Goal: Task Accomplishment & Management: Complete application form

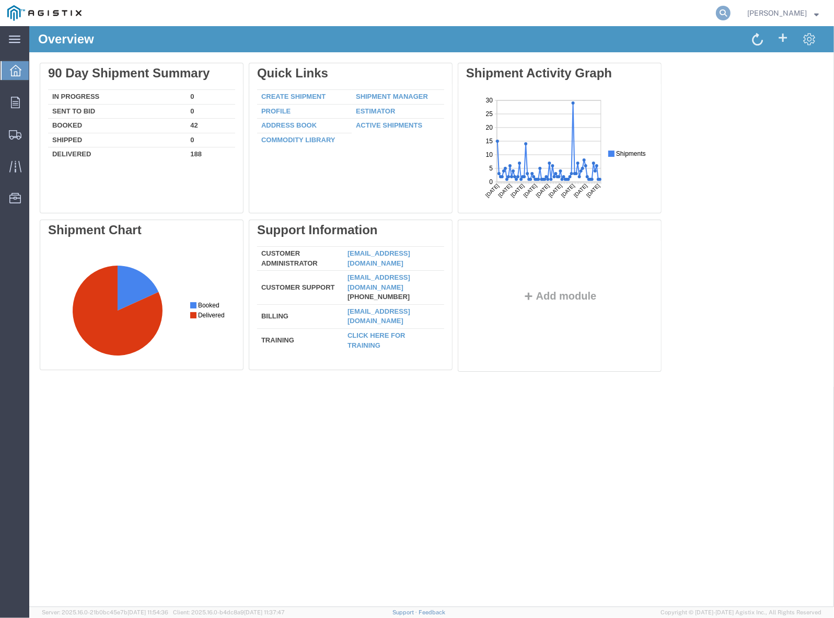
click at [729, 16] on icon at bounding box center [723, 13] width 15 height 15
paste input "56474672"
type input "56474672"
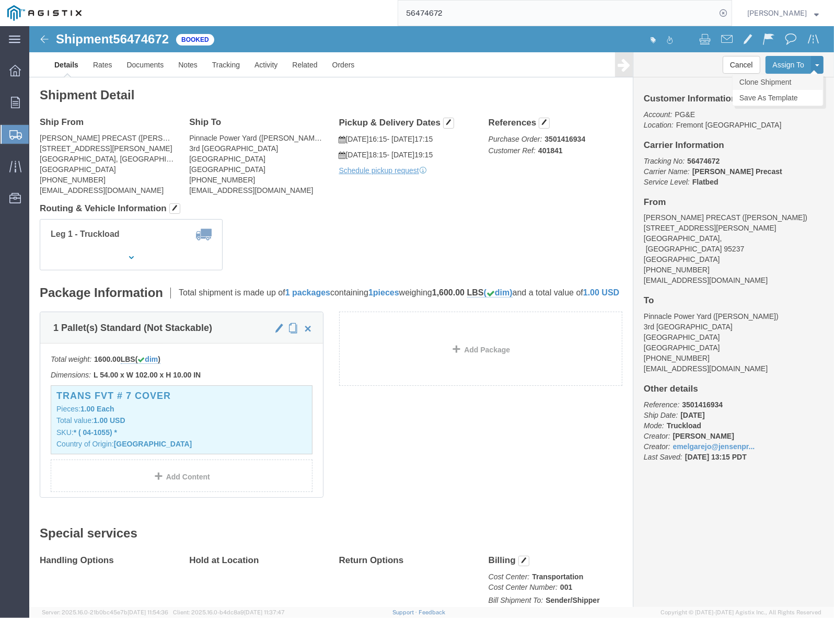
click link "Clone Shipment"
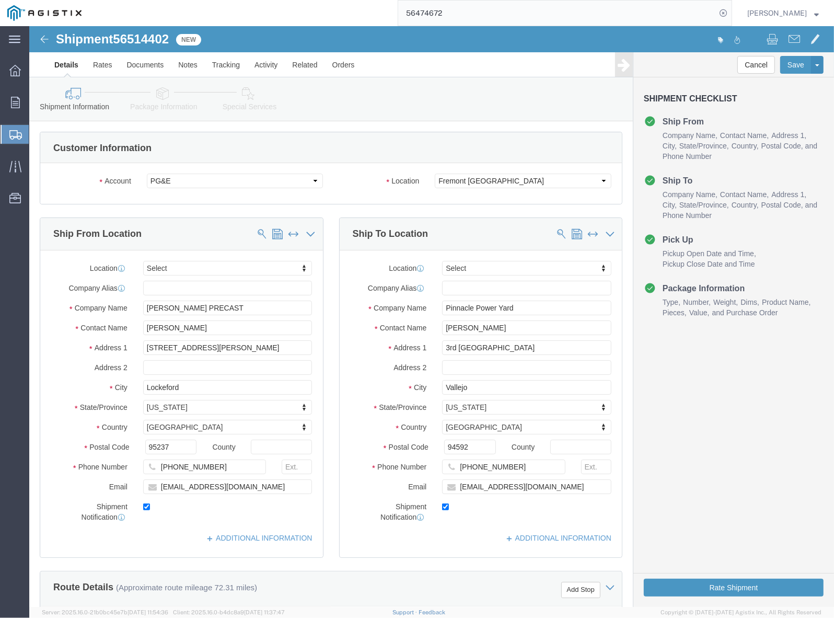
select select
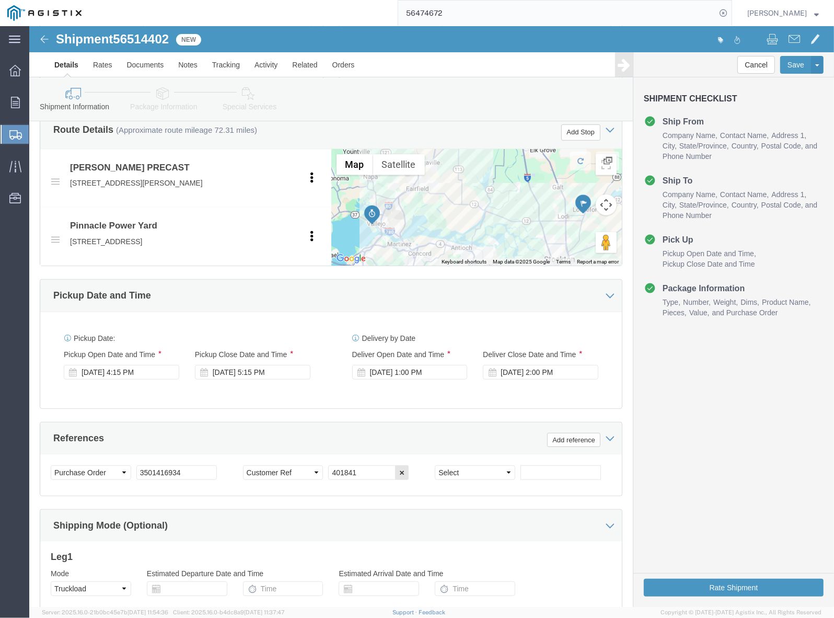
scroll to position [588, 0]
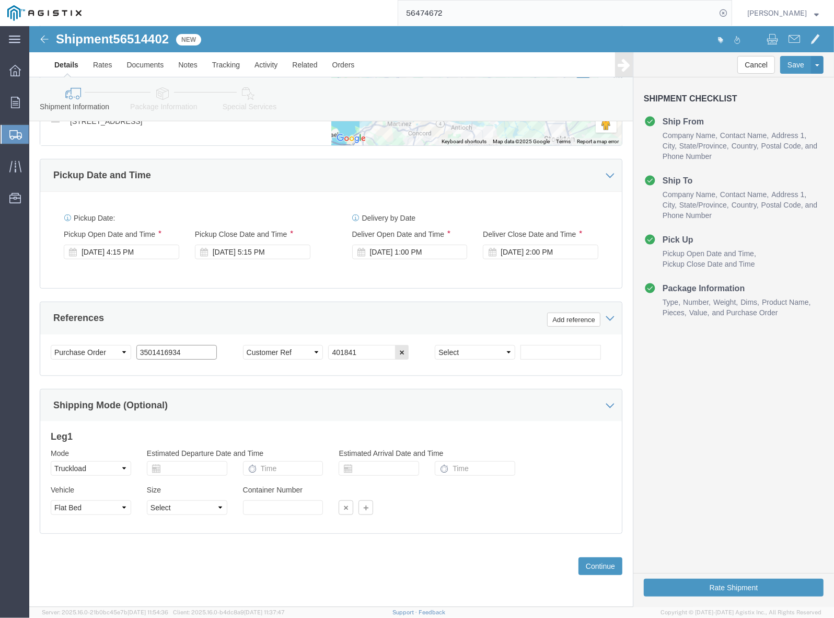
drag, startPoint x: 130, startPoint y: 331, endPoint x: 112, endPoint y: 332, distance: 17.8
click input "3501416934"
drag, startPoint x: 163, startPoint y: 329, endPoint x: 110, endPoint y: 334, distance: 53.5
click input "3501416934"
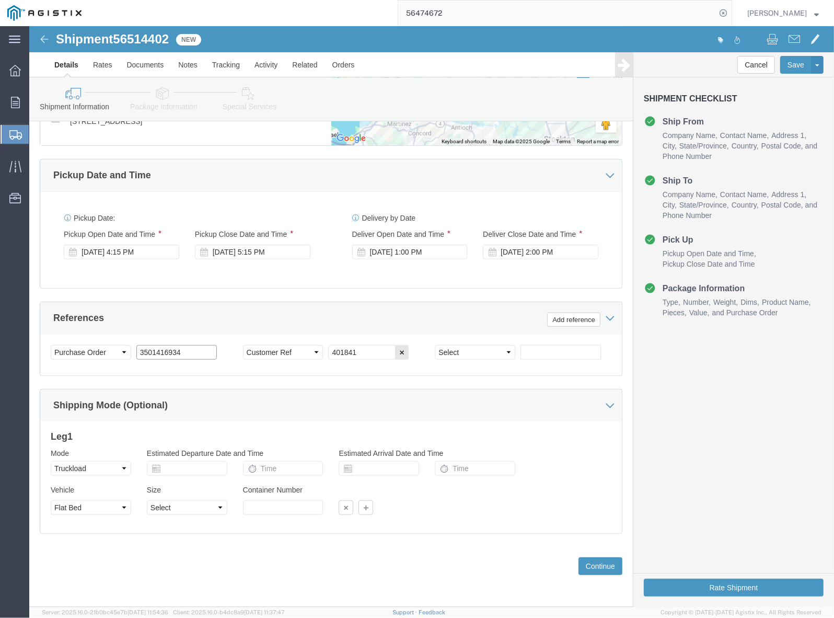
paste input "7438"
type input "3501417438"
drag, startPoint x: 335, startPoint y: 328, endPoint x: 298, endPoint y: 333, distance: 37.5
click div "Select Account Type Activity ID Airline Appointment Number ASN Batch Request # …"
paste input "2877"
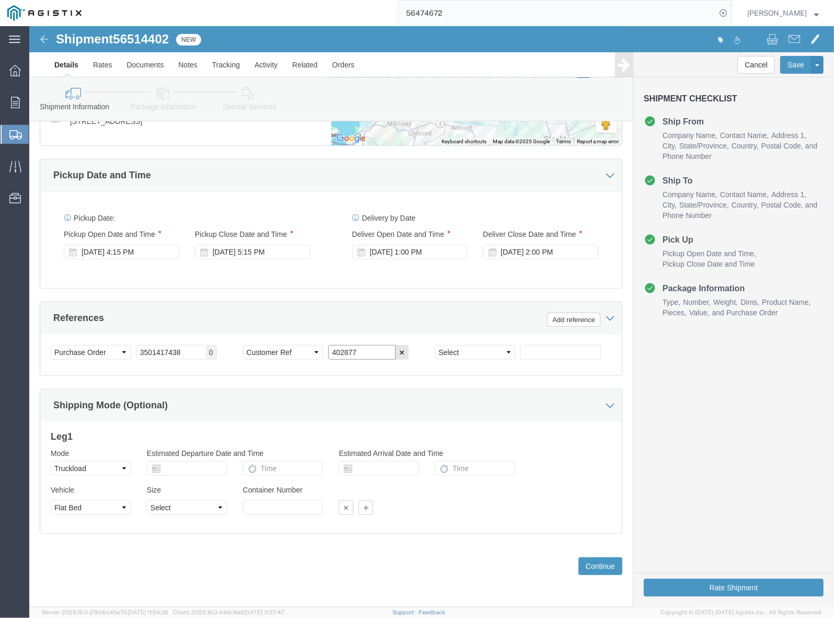
type input "402877"
click button "Continue"
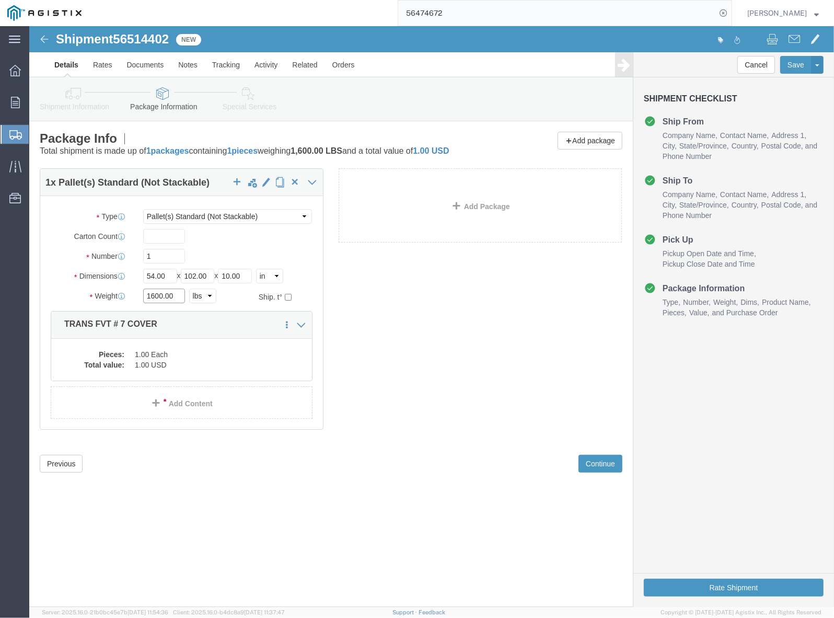
drag, startPoint x: 124, startPoint y: 270, endPoint x: 114, endPoint y: 270, distance: 9.4
click div "1600.00 Select kgs lbs"
type input "600"
click div "1 x Pallet(s) Standard (Not Stackable) Package Type Select Bulk Bundle(s) Cardb…"
click dd "1.00 USD"
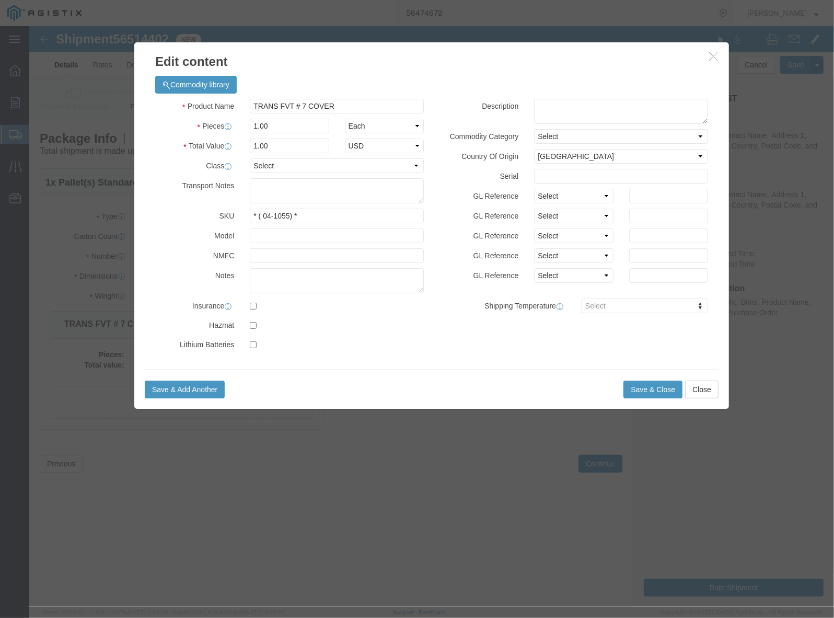
drag, startPoint x: 285, startPoint y: 60, endPoint x: 280, endPoint y: 64, distance: 6.3
click div "Commodity library"
drag, startPoint x: 264, startPoint y: 78, endPoint x: 251, endPoint y: 77, distance: 12.6
click input "TRANS FVT # 7 COVER"
type input "TRANS IVT # 7 COVER"
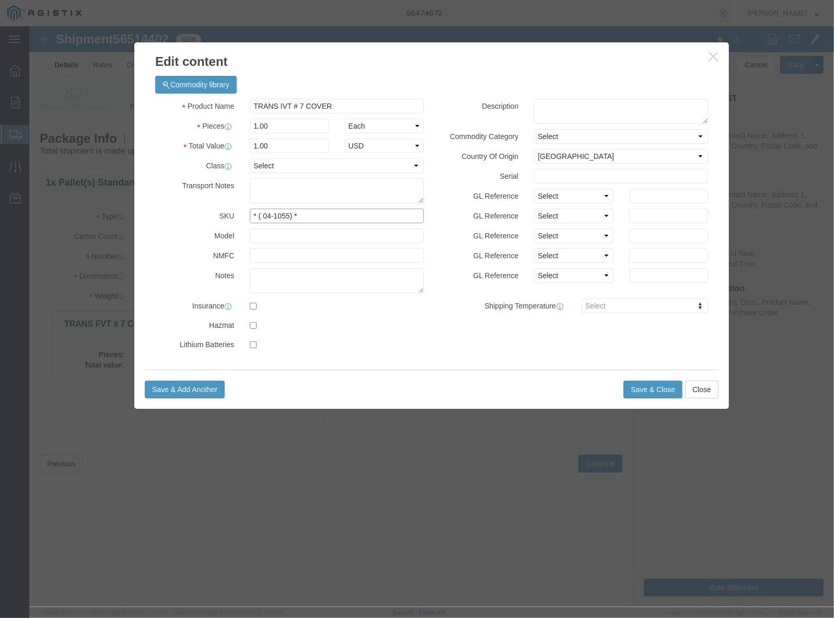
drag, startPoint x: 261, startPoint y: 188, endPoint x: 238, endPoint y: 189, distance: 23.0
click input "* ( 04-1055) *"
type input "* ( 03-1830 ) *"
click button "Save & Close"
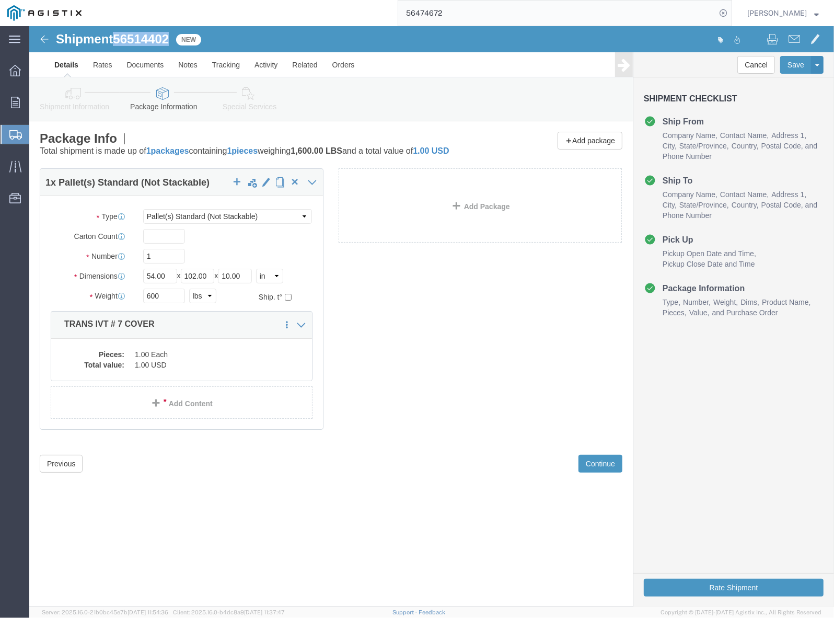
drag, startPoint x: 88, startPoint y: 11, endPoint x: 142, endPoint y: 8, distance: 53.9
click span "56514402"
copy span "56514402"
click button "Rate Shipment"
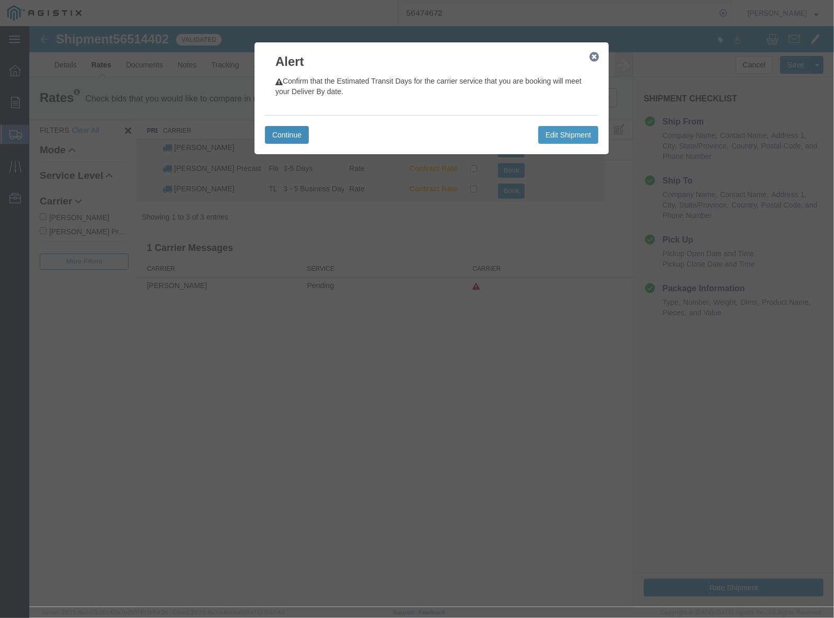
click at [285, 131] on button "Continue" at bounding box center [286, 134] width 44 height 18
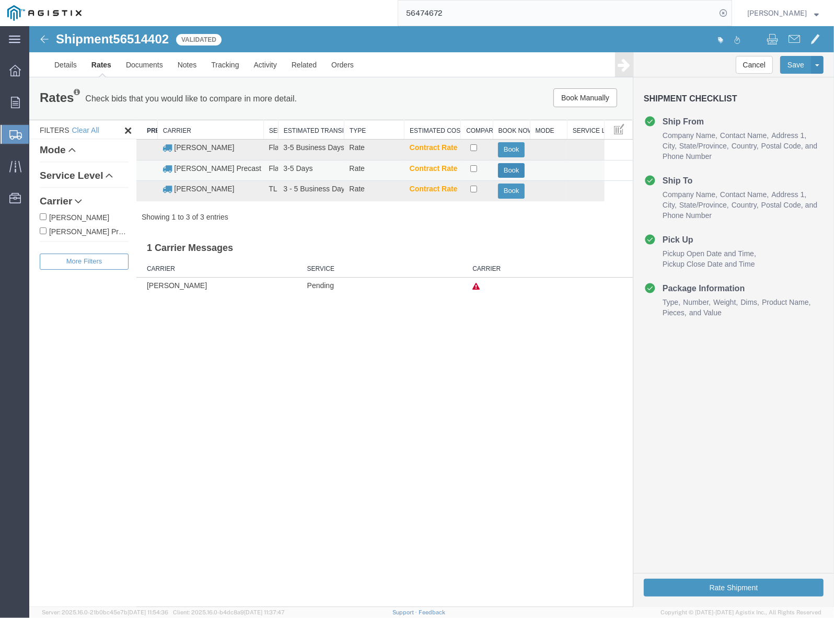
click at [512, 168] on button "Book" at bounding box center [510, 169] width 27 height 15
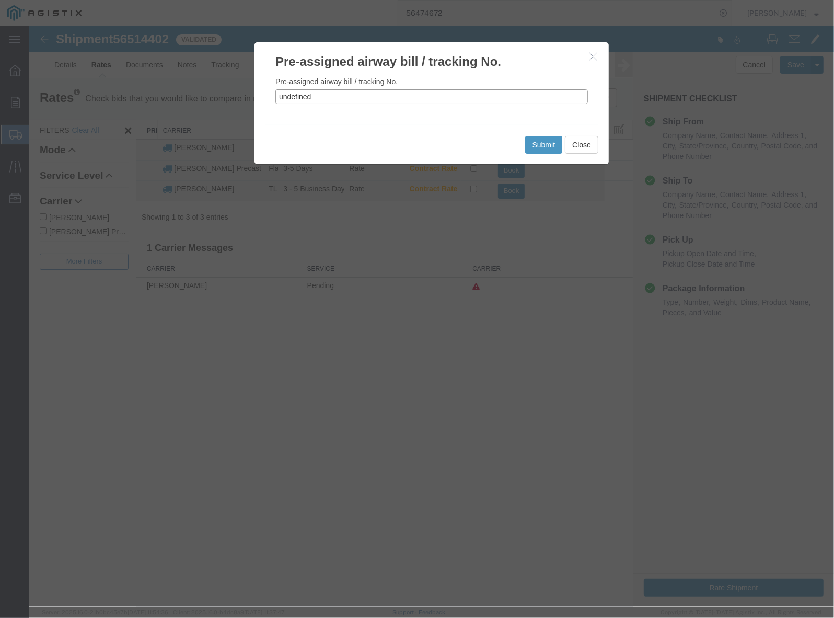
drag, startPoint x: 379, startPoint y: 104, endPoint x: 266, endPoint y: 107, distance: 113.4
click at [266, 107] on div "Pre-assigned airway bill / tracking No. undefined" at bounding box center [431, 97] width 354 height 54
paste input "56514402"
type input "56514402"
click at [545, 146] on button "Submit" at bounding box center [544, 144] width 38 height 18
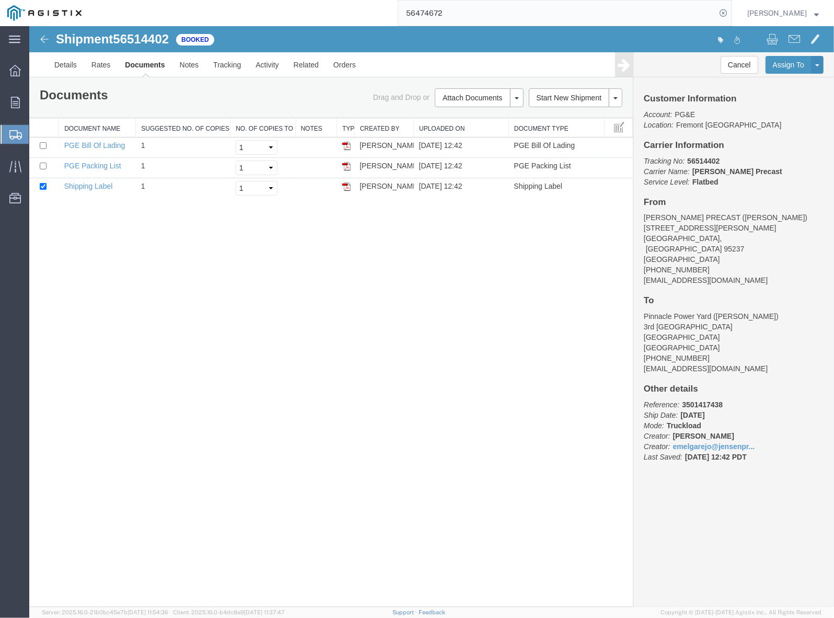
drag, startPoint x: 536, startPoint y: 296, endPoint x: 564, endPoint y: 266, distance: 40.7
click at [540, 290] on div "Shipment 56514402 3 of 3 Booked Details Rates Documents Notes Tracking Activity…" at bounding box center [431, 316] width 805 height 580
